Goal: Obtain resource: Download file/media

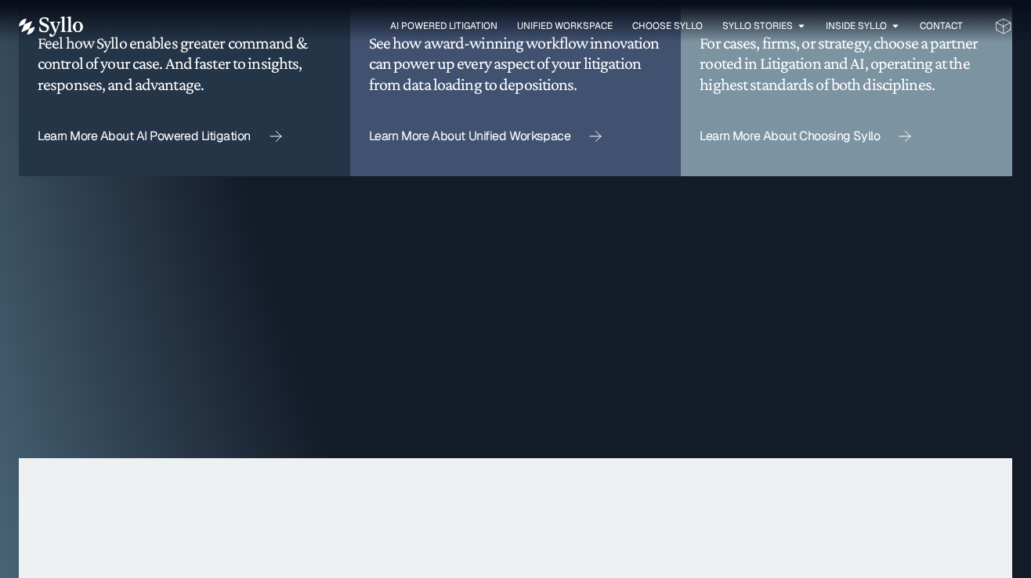
scroll to position [4865, 0]
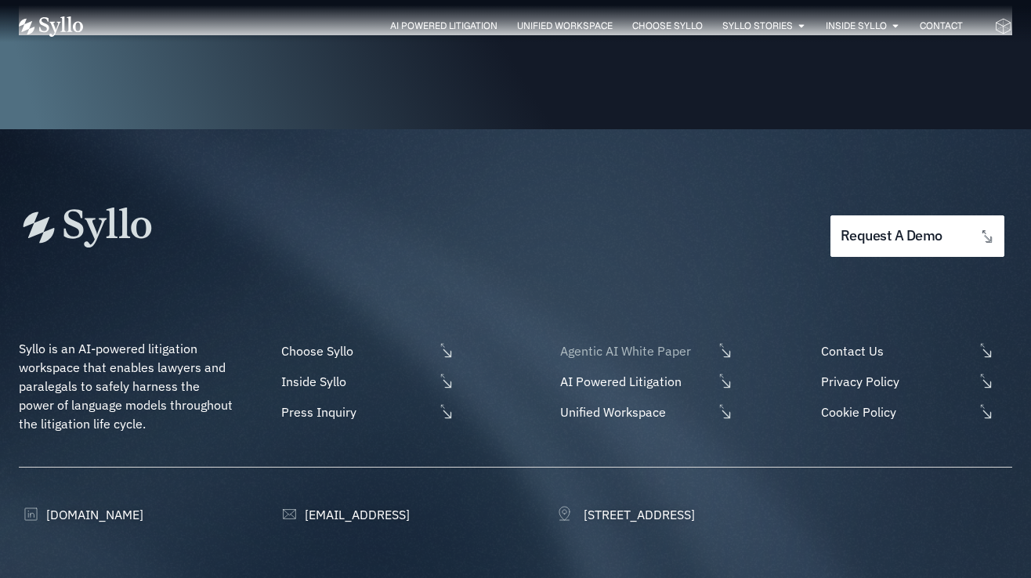
click at [728, 342] on icon at bounding box center [725, 350] width 16 height 16
